Goal: Task Accomplishment & Management: Use online tool/utility

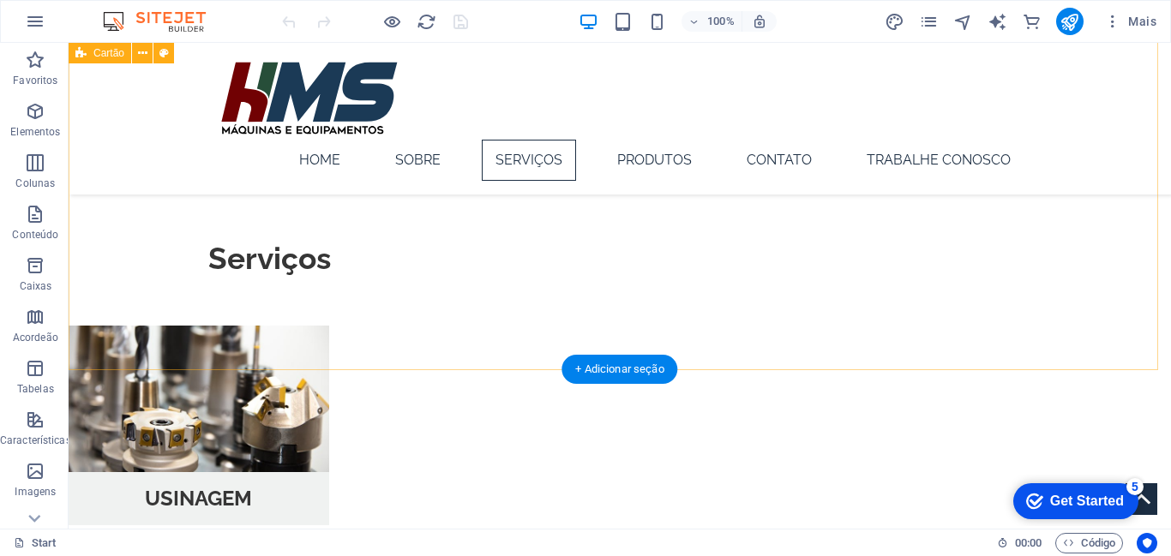
scroll to position [1097, 0]
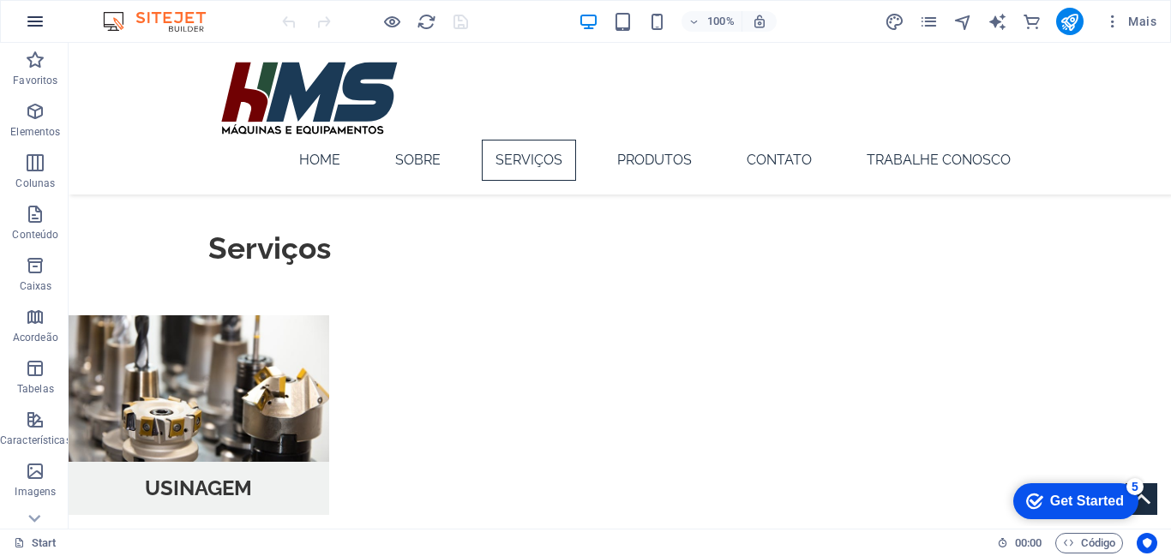
click at [40, 22] on icon "button" at bounding box center [35, 21] width 21 height 21
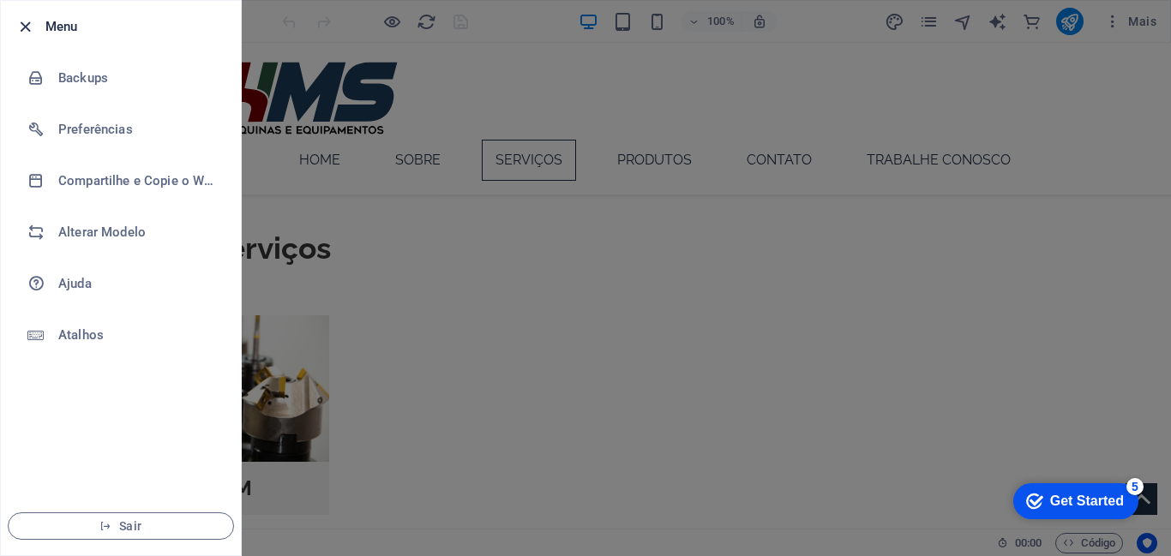
click at [21, 25] on icon "button" at bounding box center [25, 27] width 20 height 20
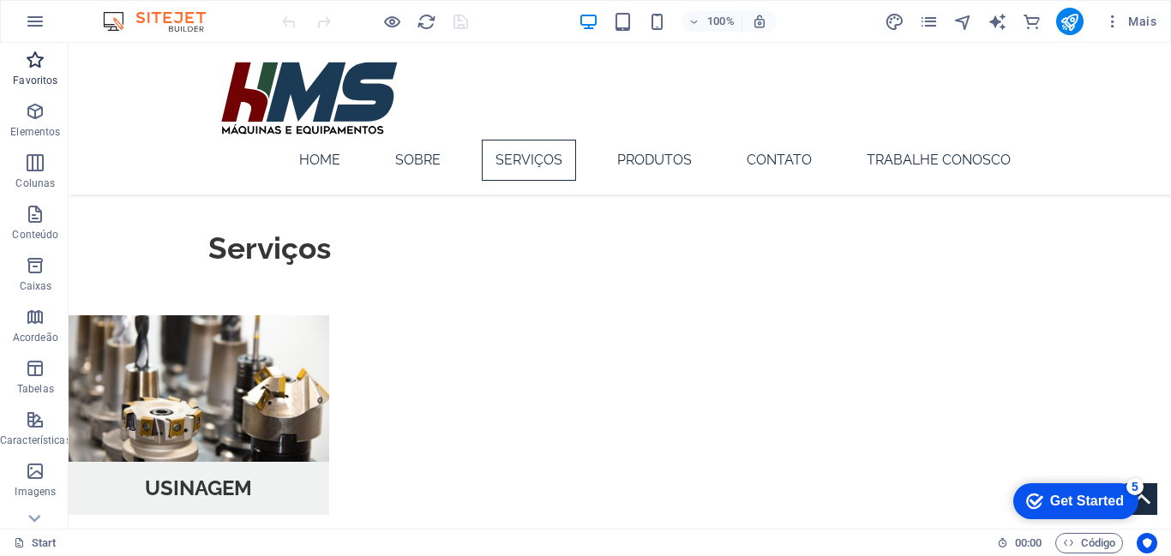
click at [34, 75] on p "Favoritos" at bounding box center [35, 81] width 45 height 14
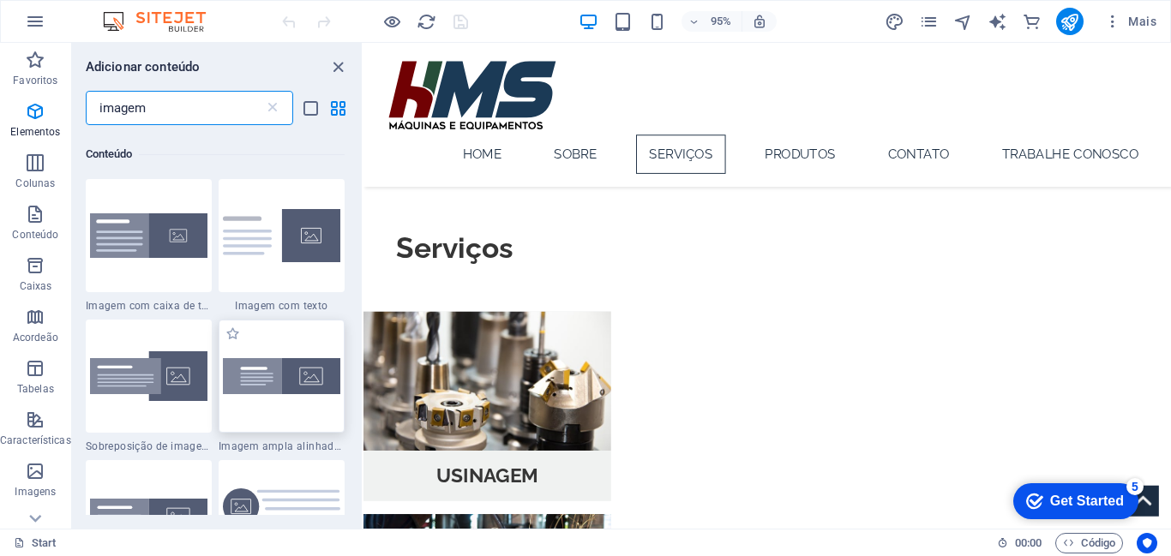
scroll to position [124, 0]
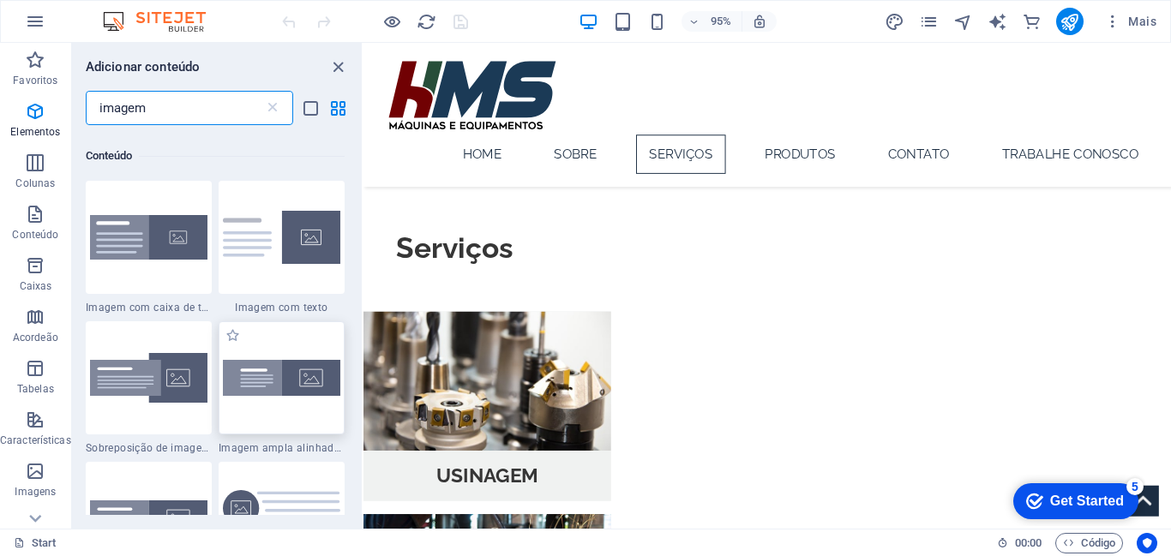
type input "imagem"
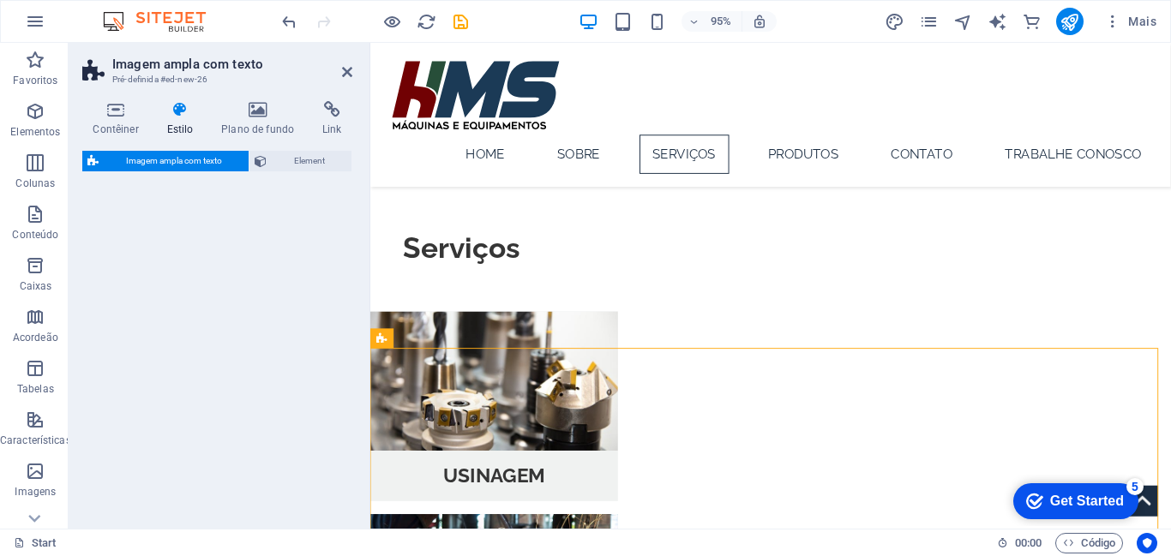
select select "%"
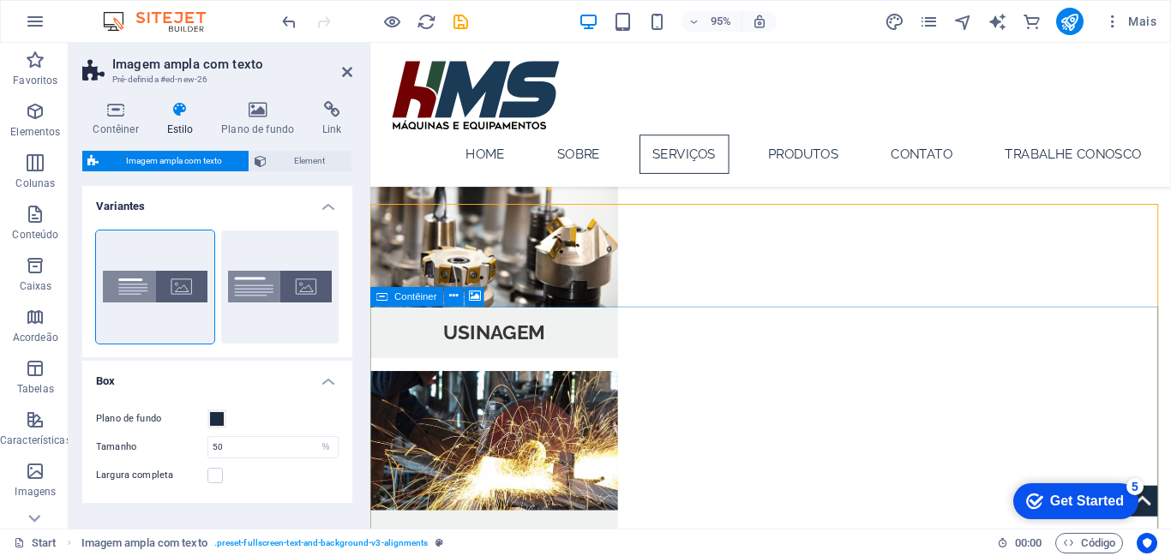
scroll to position [1237, 0]
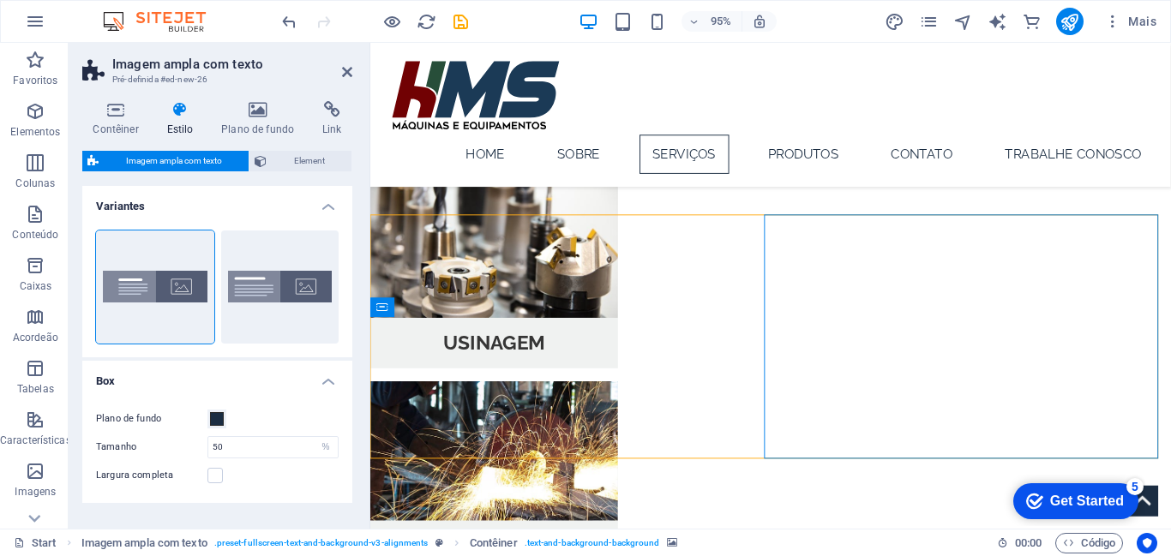
select select "px"
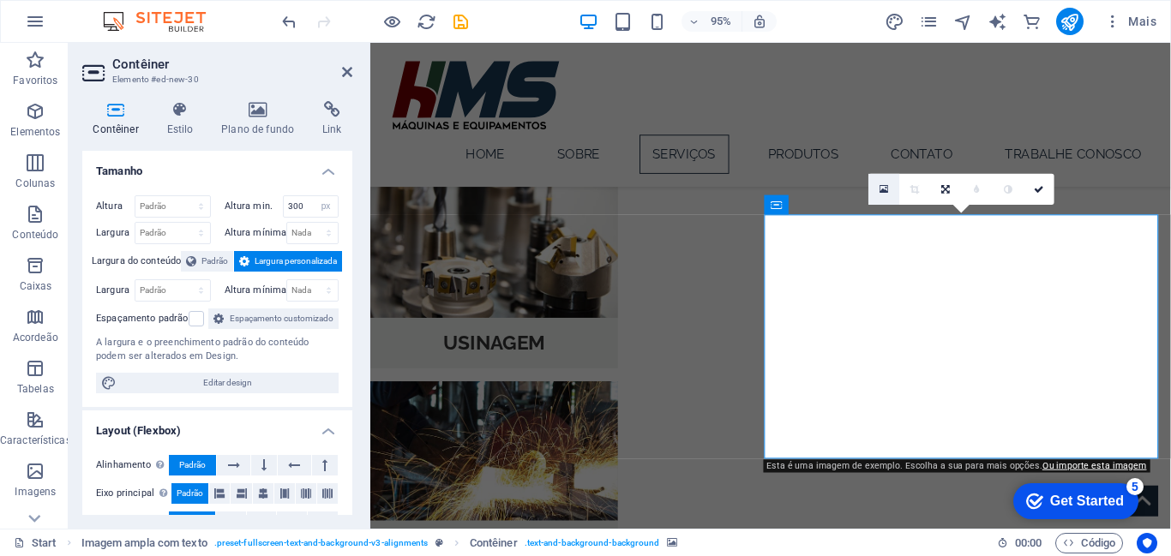
click at [879, 188] on icon at bounding box center [883, 189] width 9 height 11
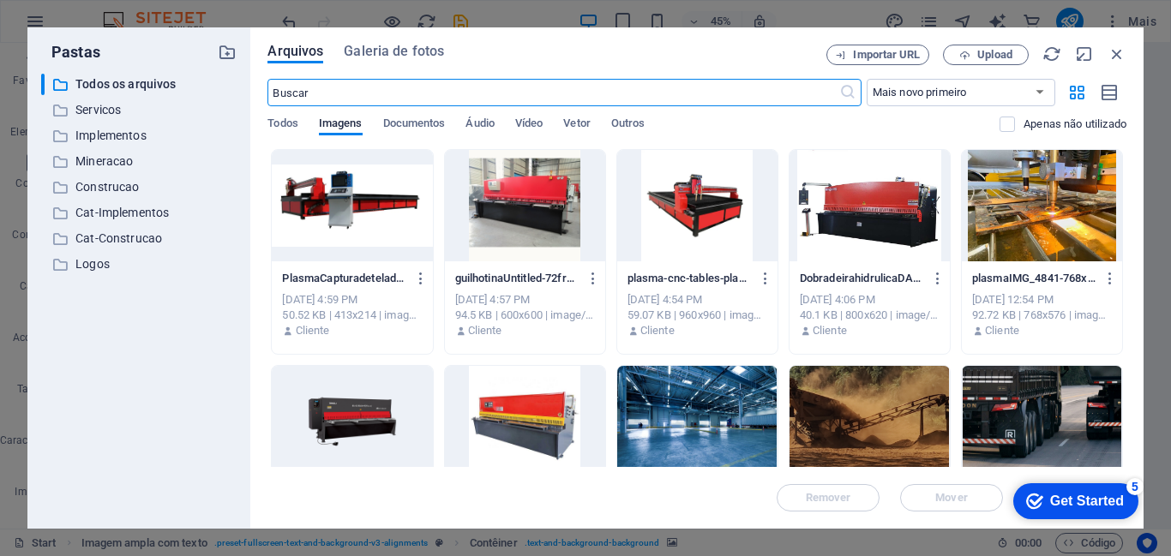
scroll to position [1621, 0]
click at [741, 428] on div at bounding box center [697, 421] width 160 height 111
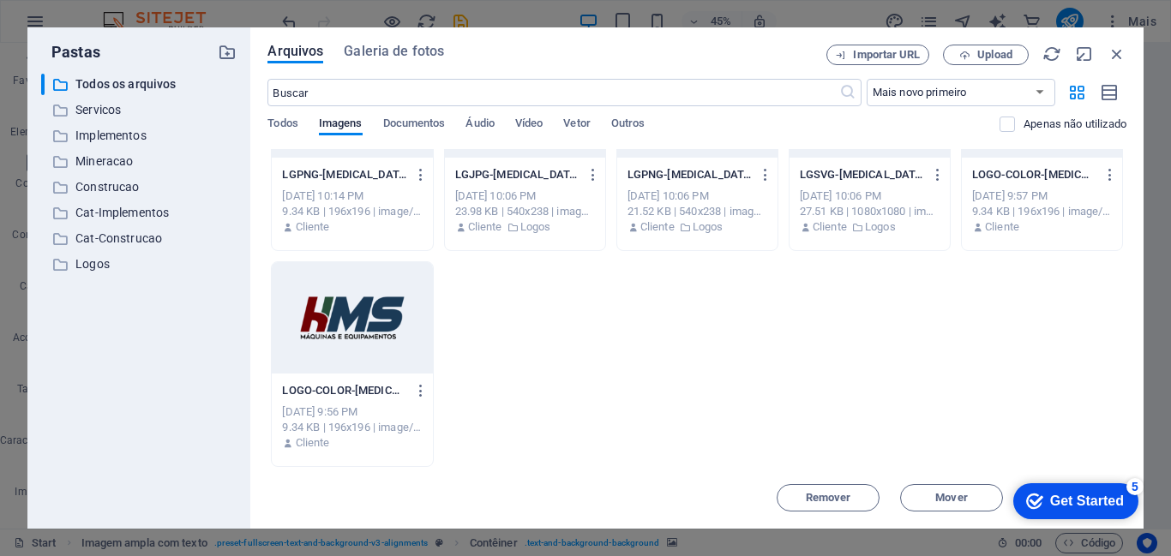
scroll to position [0, 0]
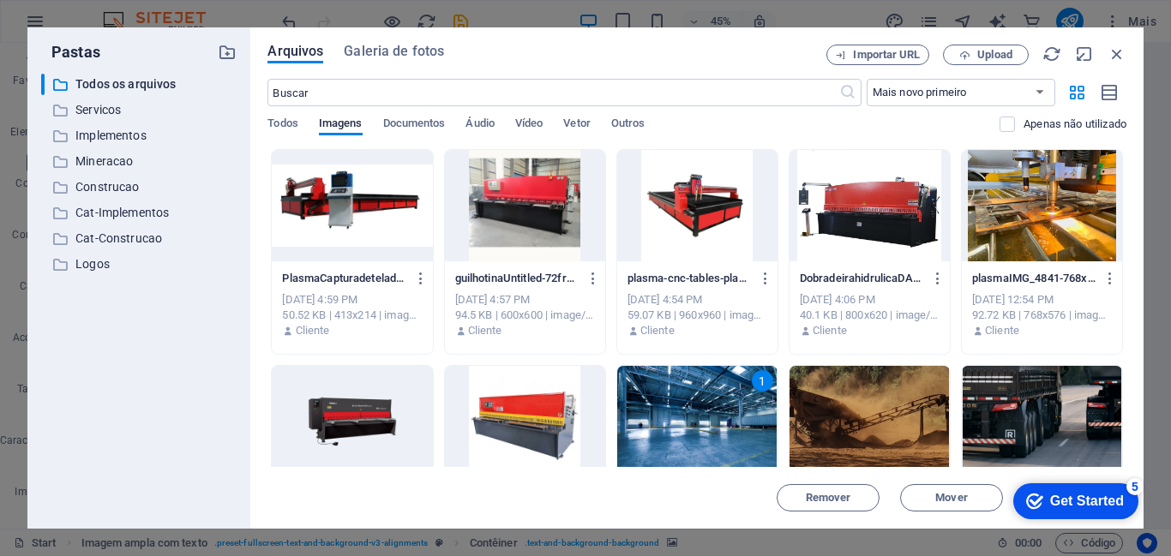
click at [717, 393] on div "1" at bounding box center [697, 421] width 160 height 111
click at [717, 393] on div at bounding box center [697, 421] width 160 height 111
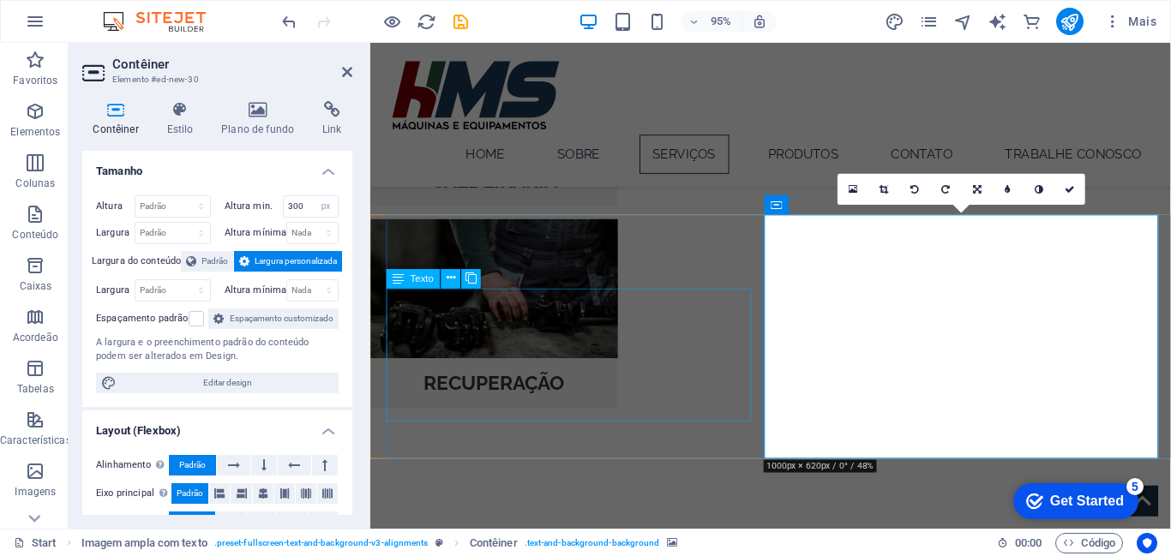
scroll to position [1237, 0]
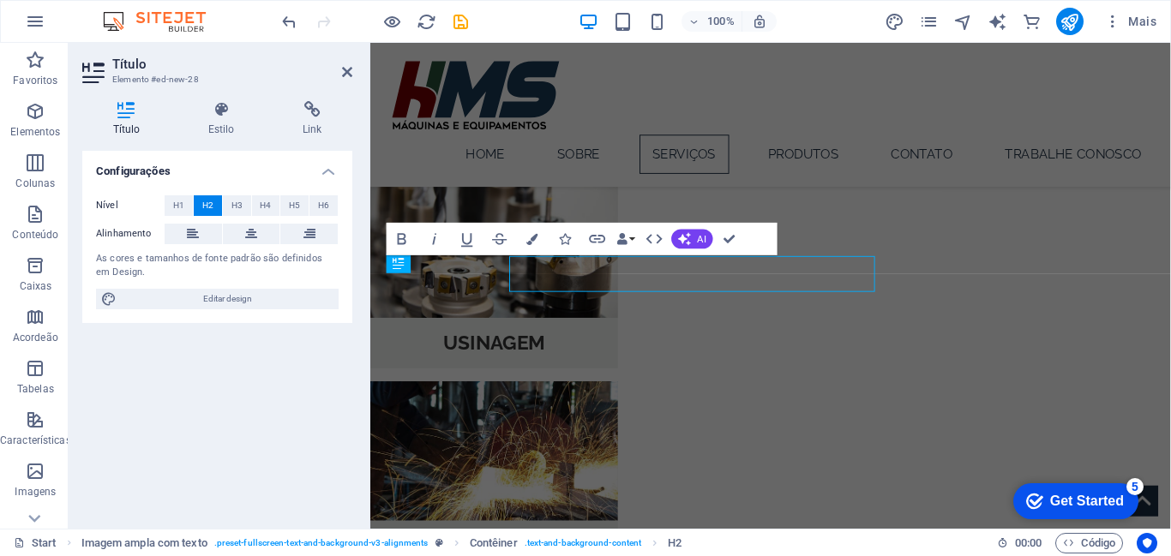
scroll to position [1234, 0]
